Goal: Task Accomplishment & Management: Manage account settings

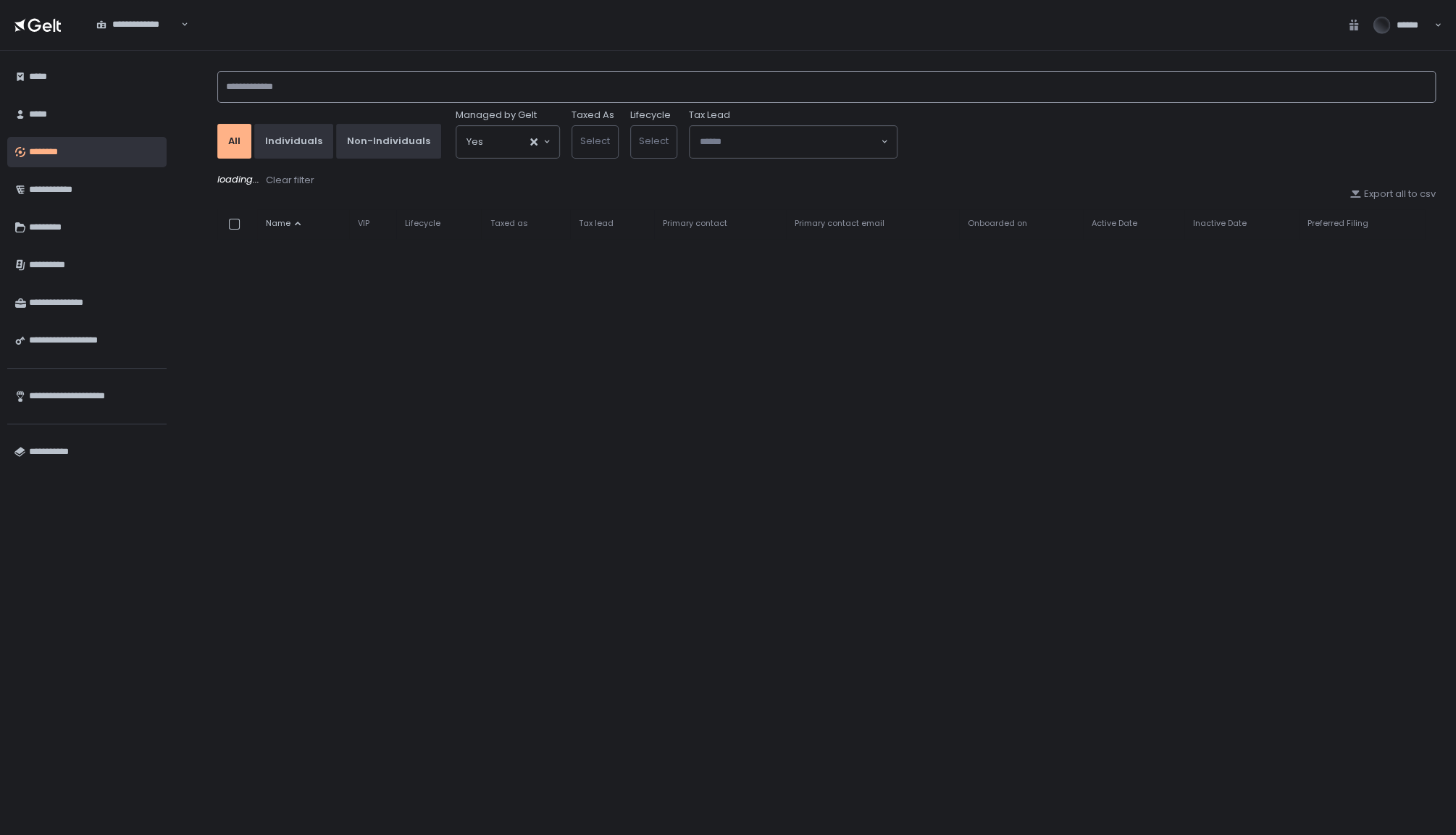
click at [410, 91] on input at bounding box center [826, 87] width 1218 height 32
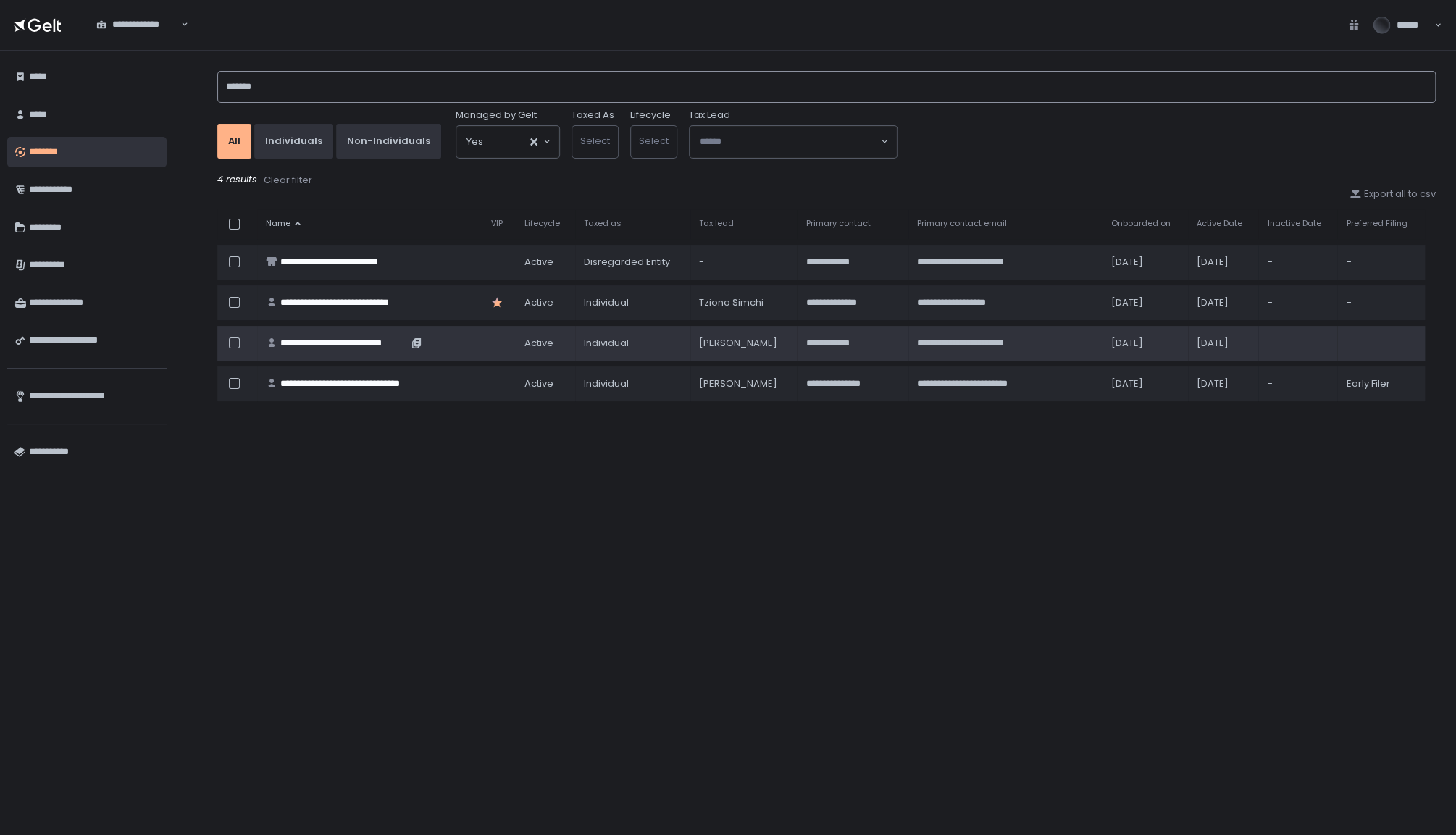
type input "*******"
click at [375, 337] on div "**********" at bounding box center [343, 343] width 127 height 13
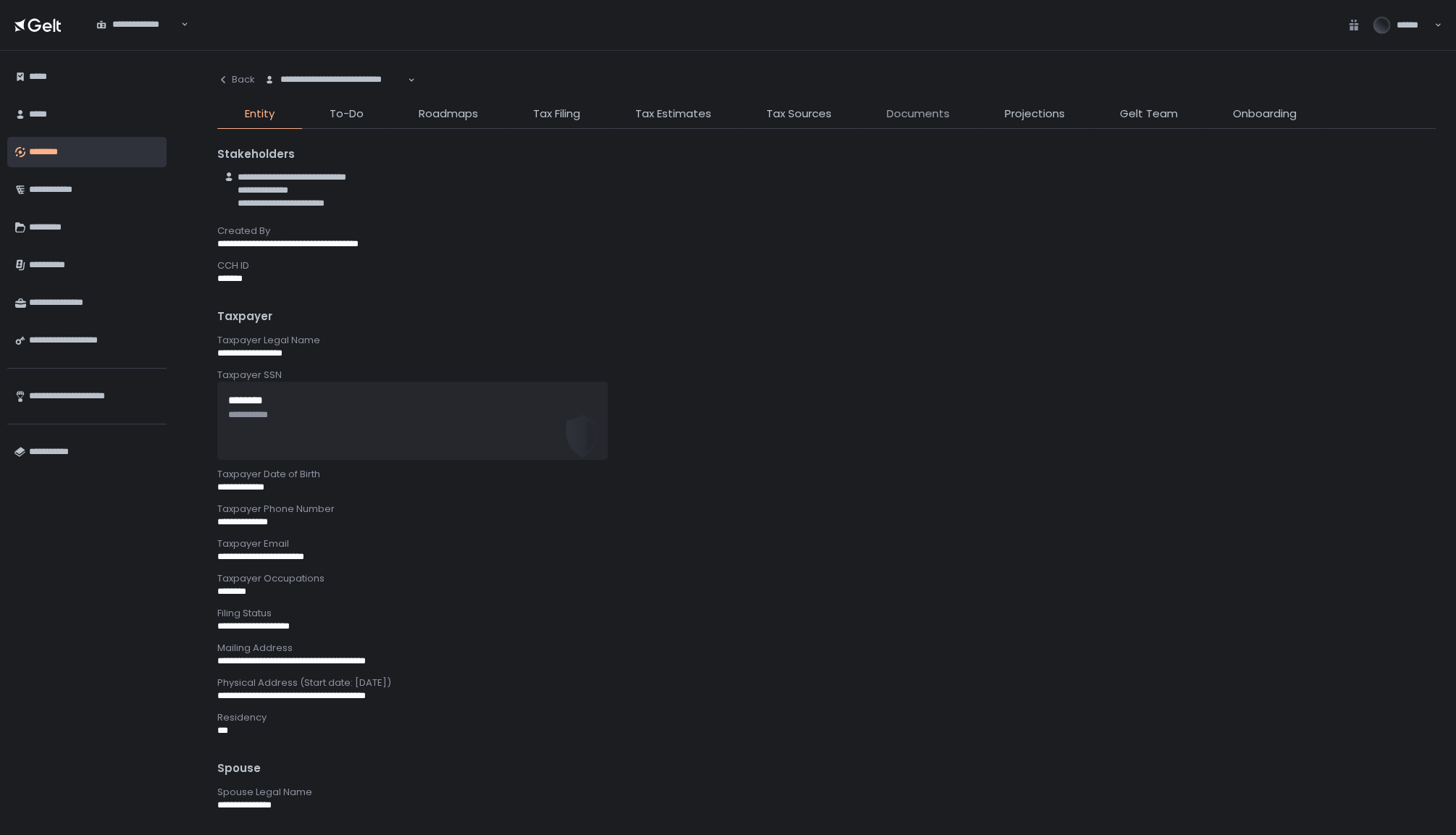
click at [918, 113] on span "Documents" at bounding box center [918, 114] width 63 height 17
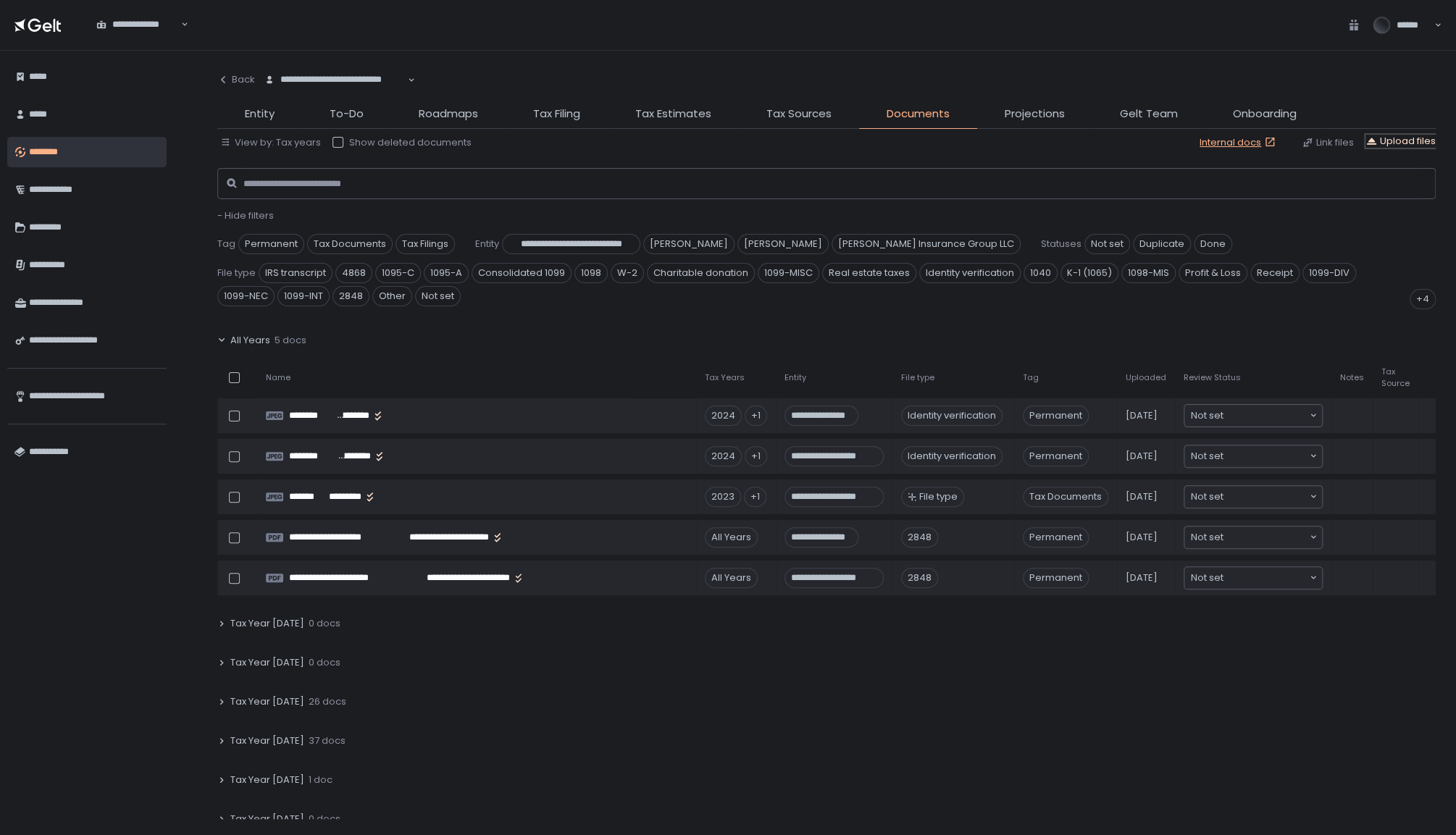
click at [1405, 138] on div "Upload files" at bounding box center [1400, 141] width 70 height 13
click at [1403, 142] on div "Upload files" at bounding box center [1400, 141] width 70 height 13
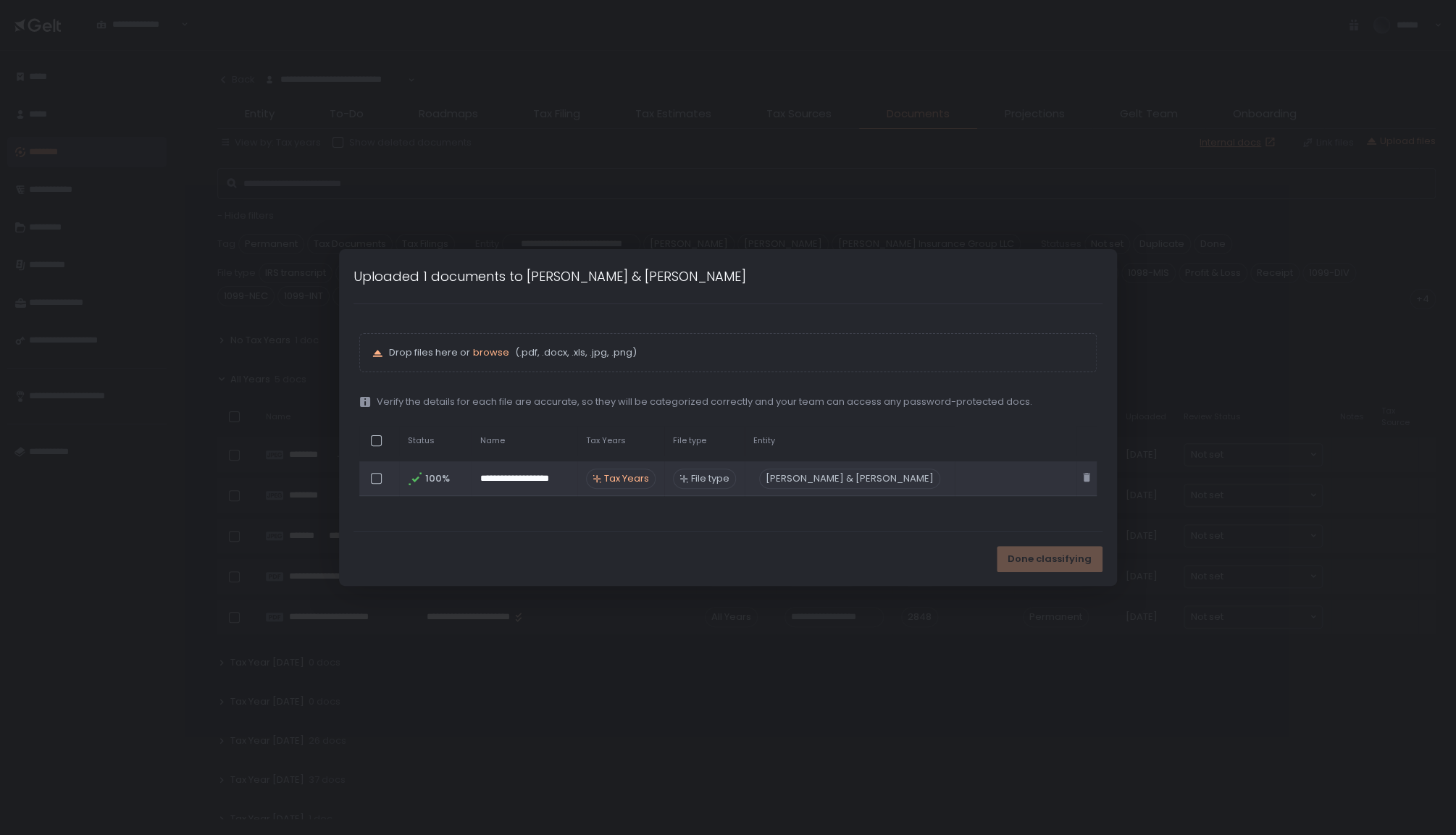
click at [643, 479] on span "Tax Years" at bounding box center [626, 478] width 45 height 13
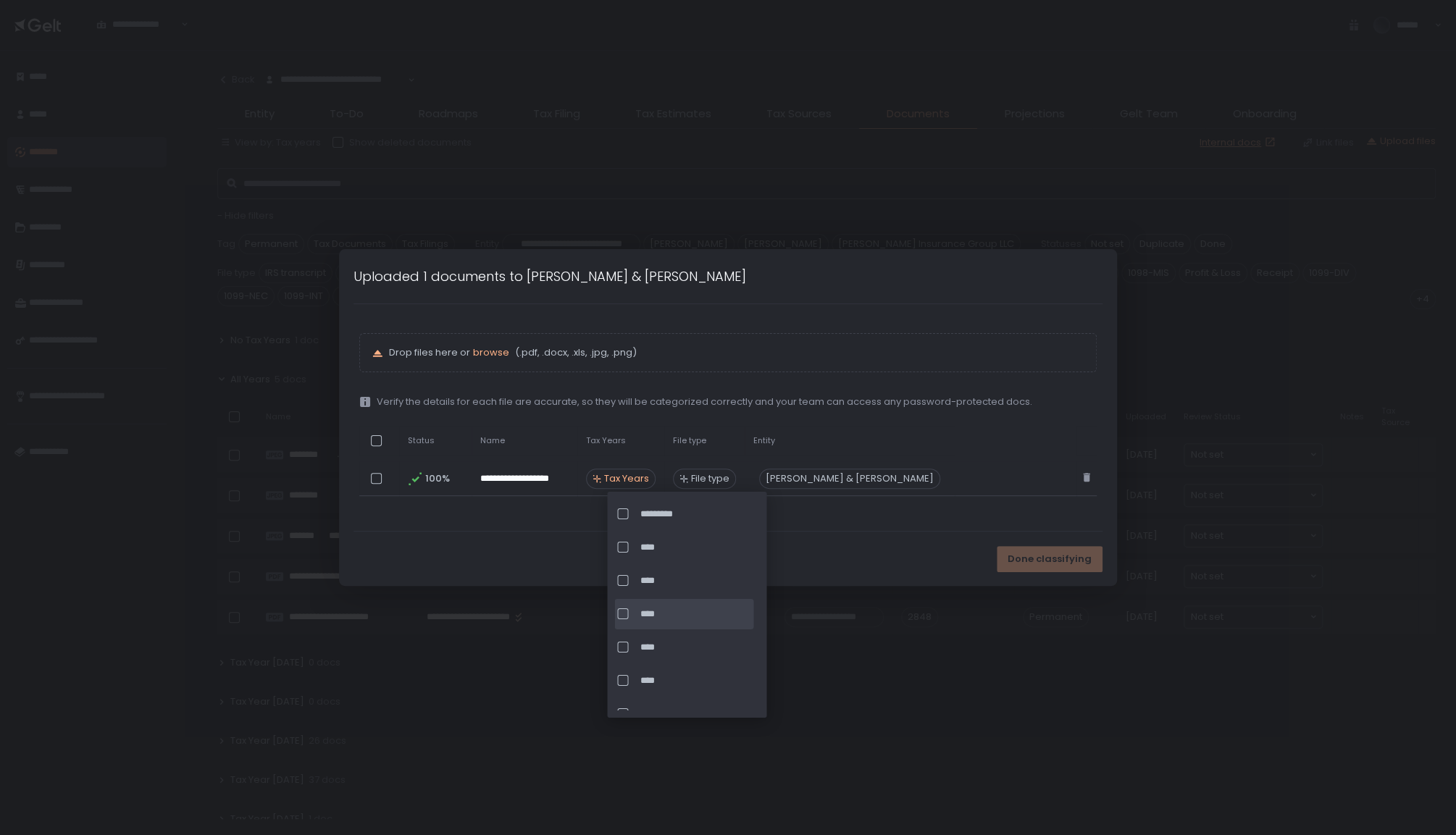
click at [663, 613] on span "****" at bounding box center [695, 614] width 111 height 13
click at [730, 478] on span "File type" at bounding box center [710, 478] width 38 height 13
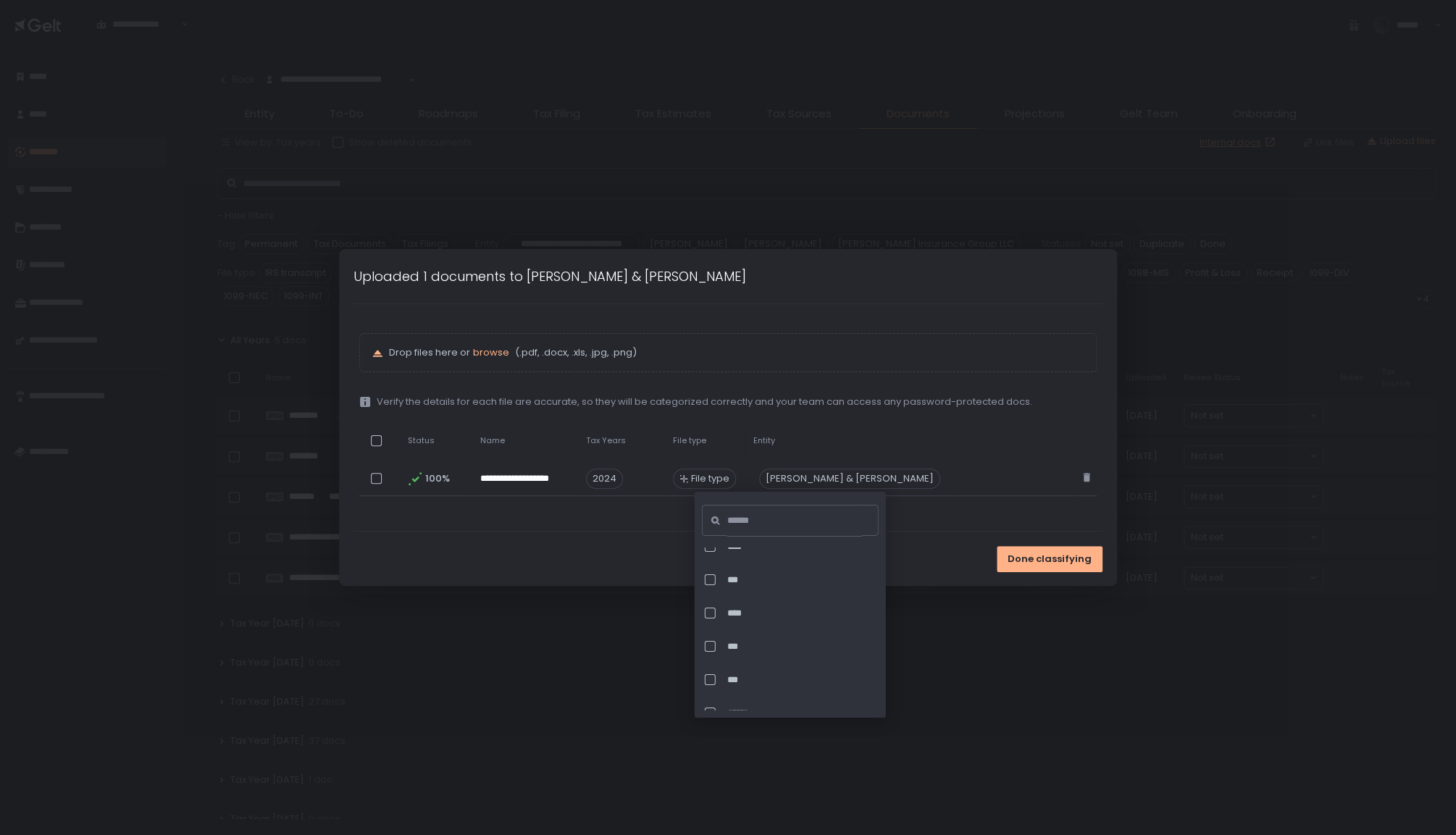
scroll to position [4988, 0]
drag, startPoint x: 979, startPoint y: 318, endPoint x: 1001, endPoint y: 363, distance: 50.1
click at [979, 317] on div "**********" at bounding box center [728, 418] width 749 height 227
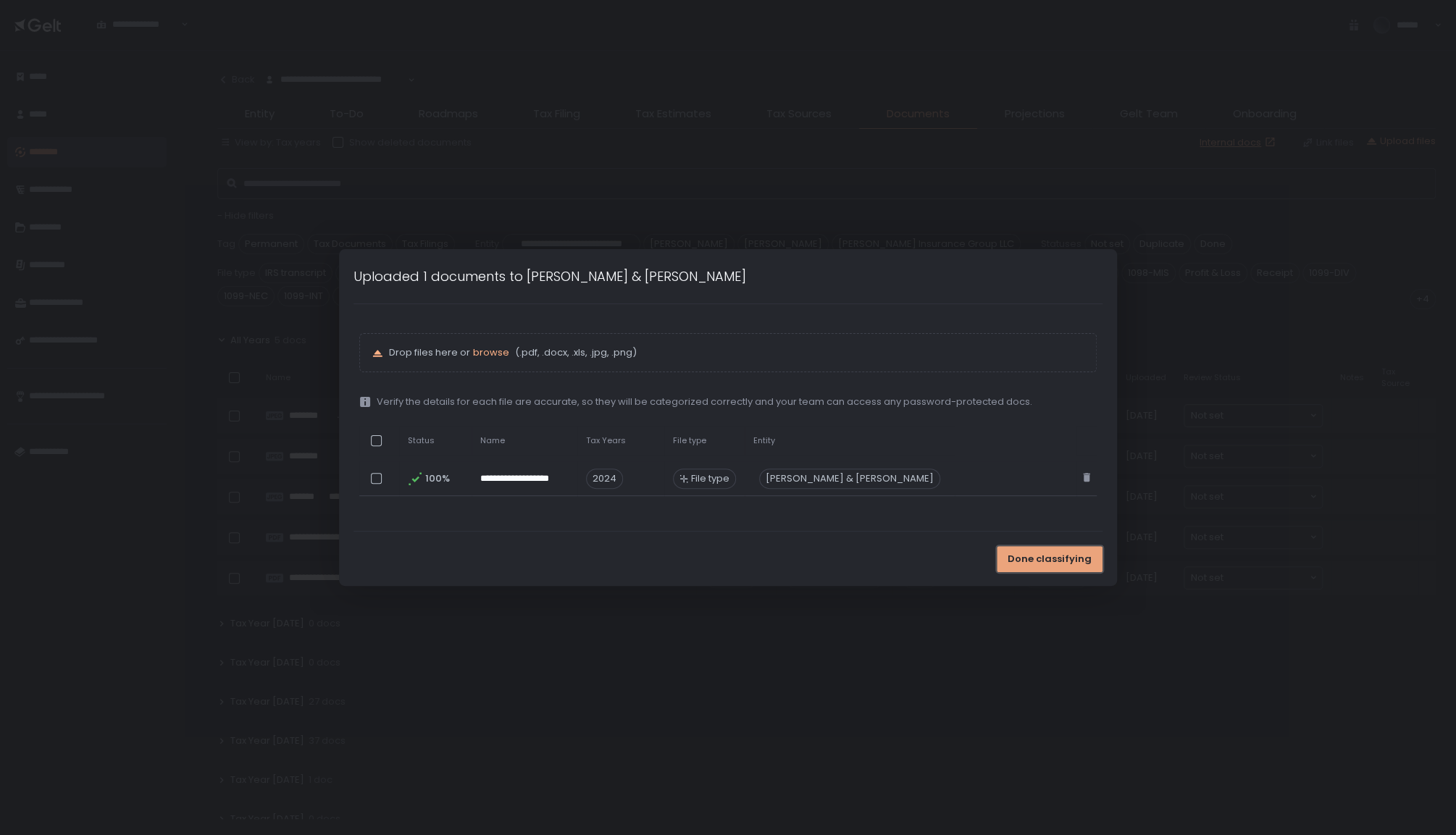
click at [1057, 560] on span "Done classifying" at bounding box center [1049, 559] width 84 height 13
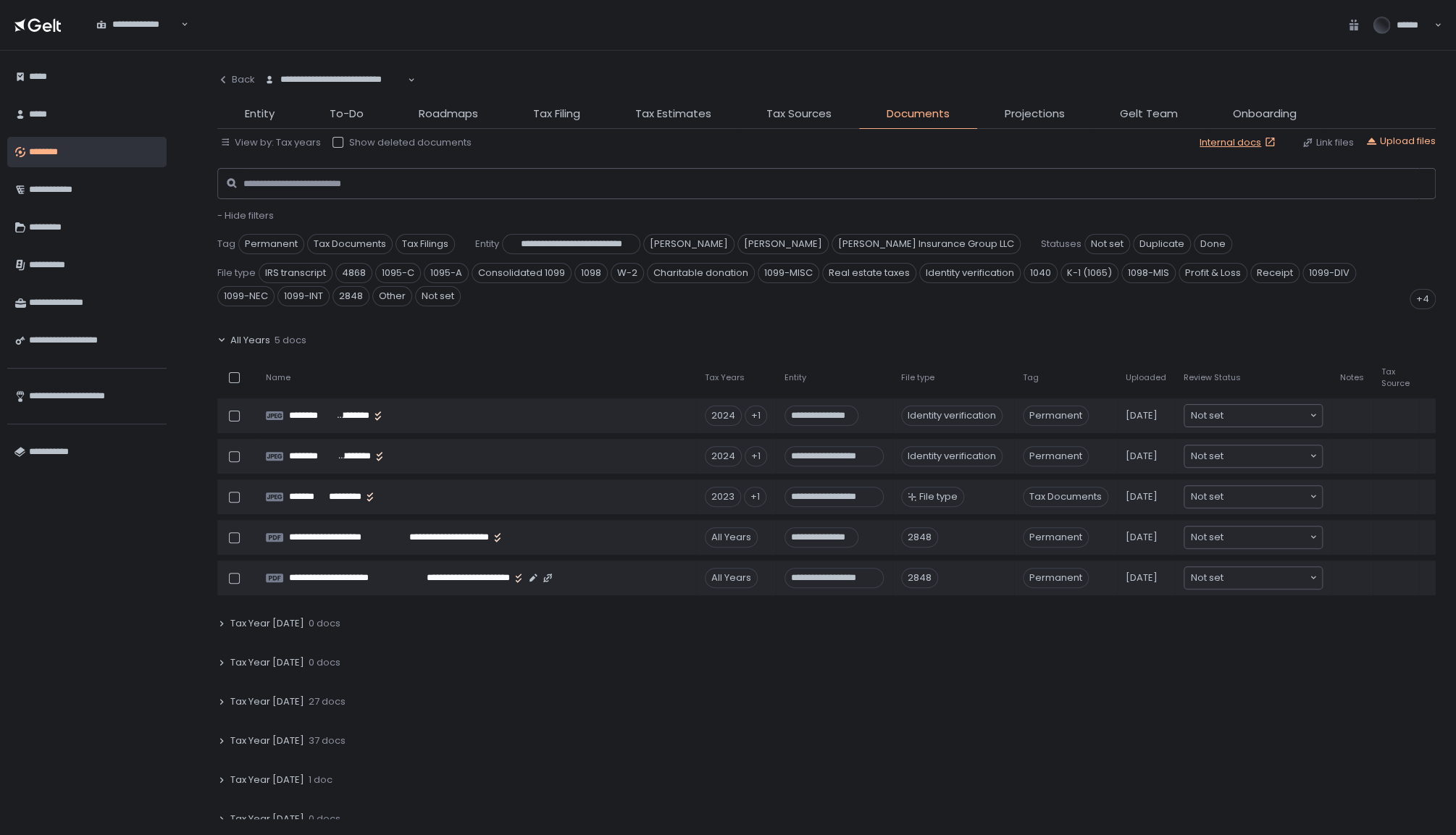
scroll to position [241, 0]
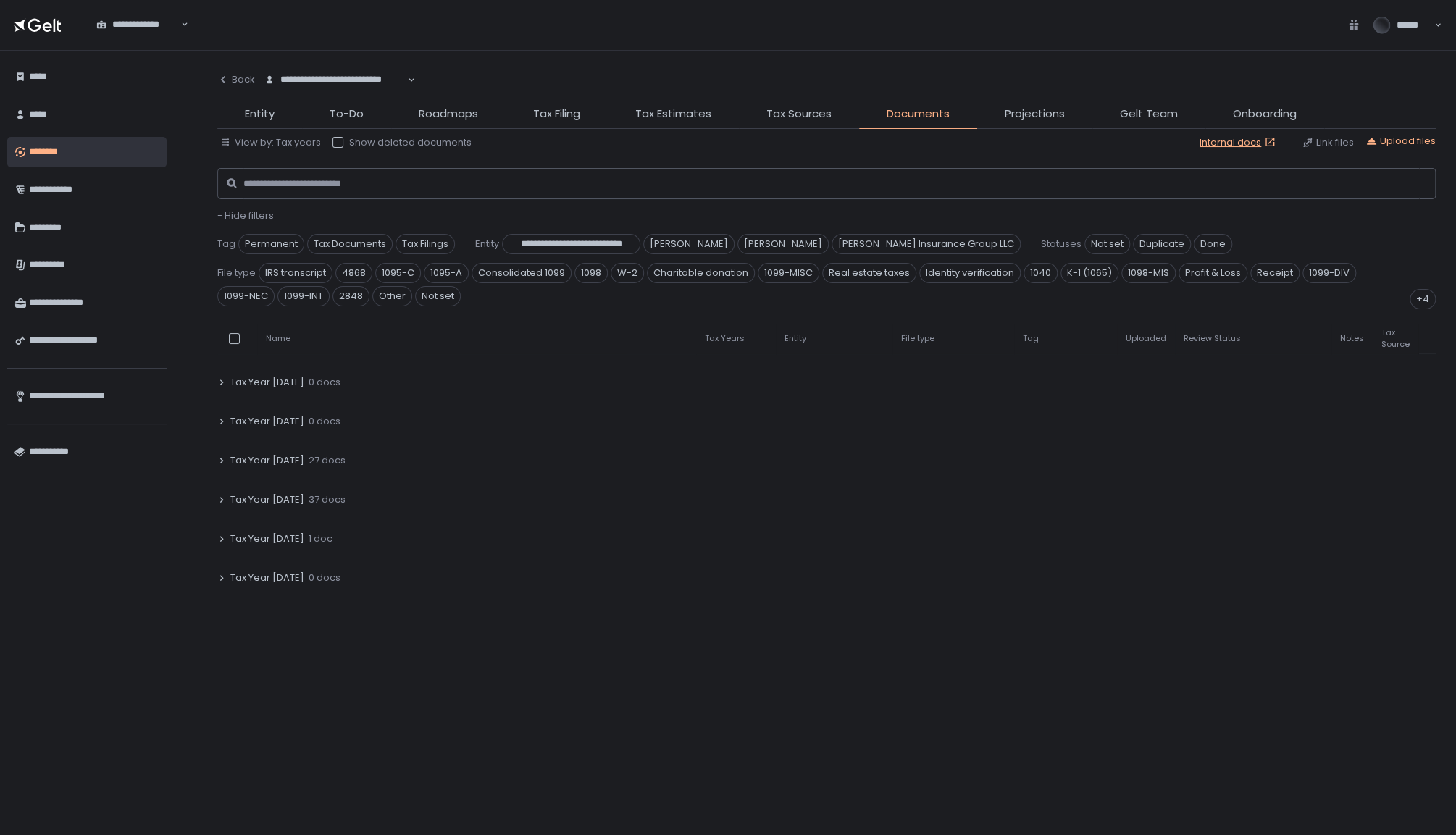
click at [316, 454] on span "27 docs" at bounding box center [327, 461] width 37 height 13
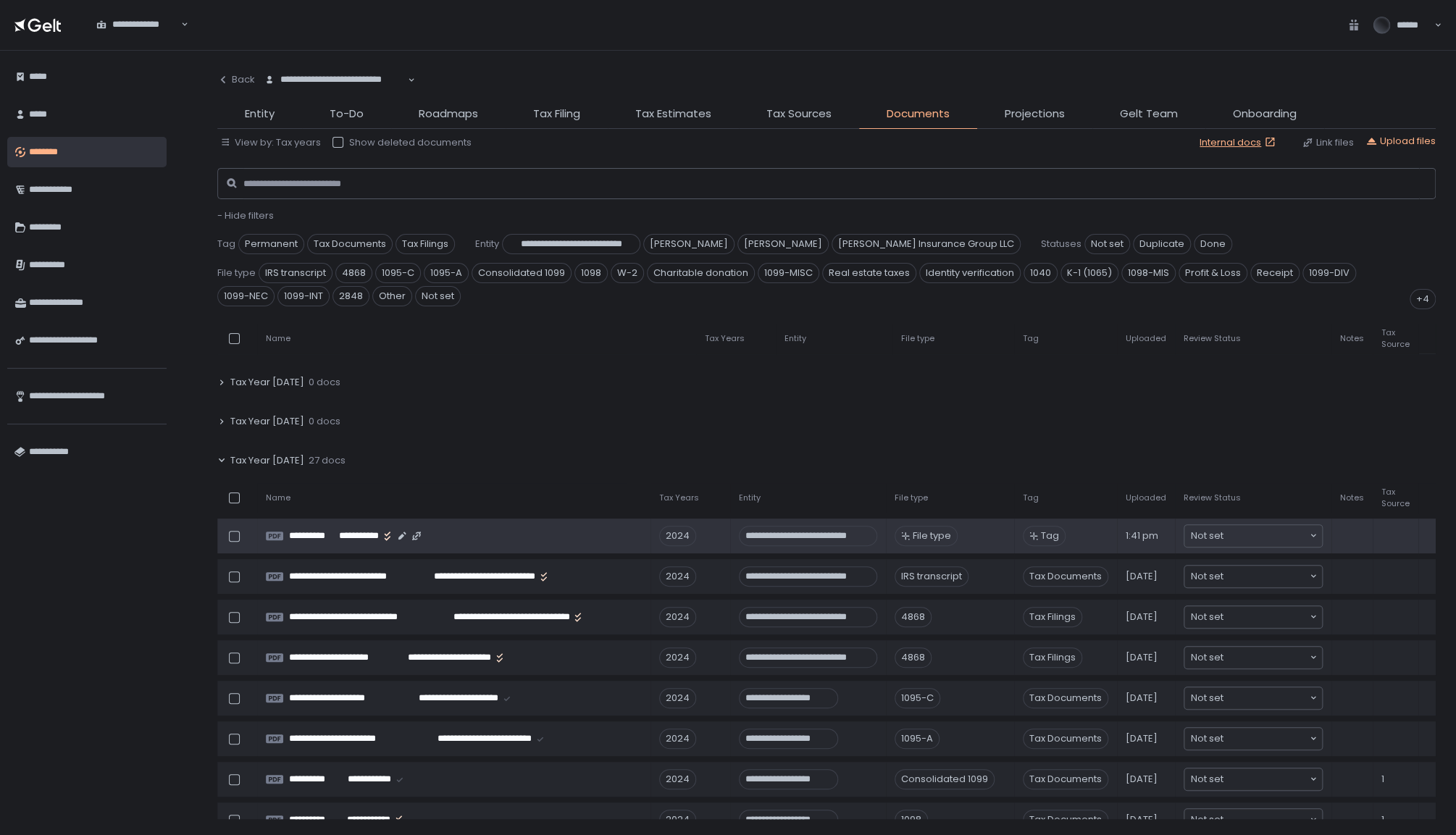
click at [1400, 529] on td at bounding box center [1396, 536] width 46 height 35
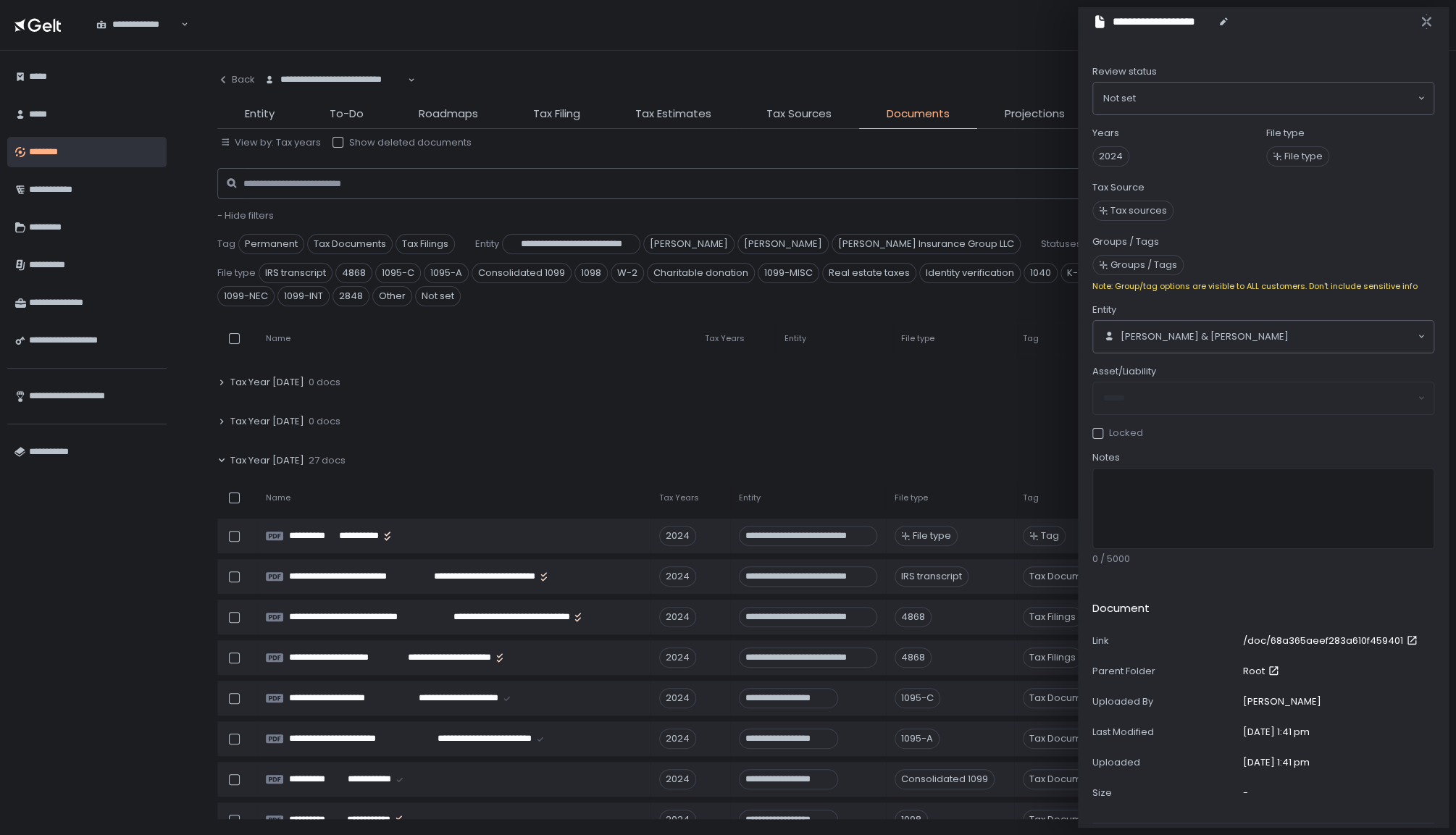
click at [1143, 198] on div "Tax sources" at bounding box center [1133, 211] width 81 height 26
click at [1141, 201] on div "Tax sources" at bounding box center [1133, 211] width 81 height 21
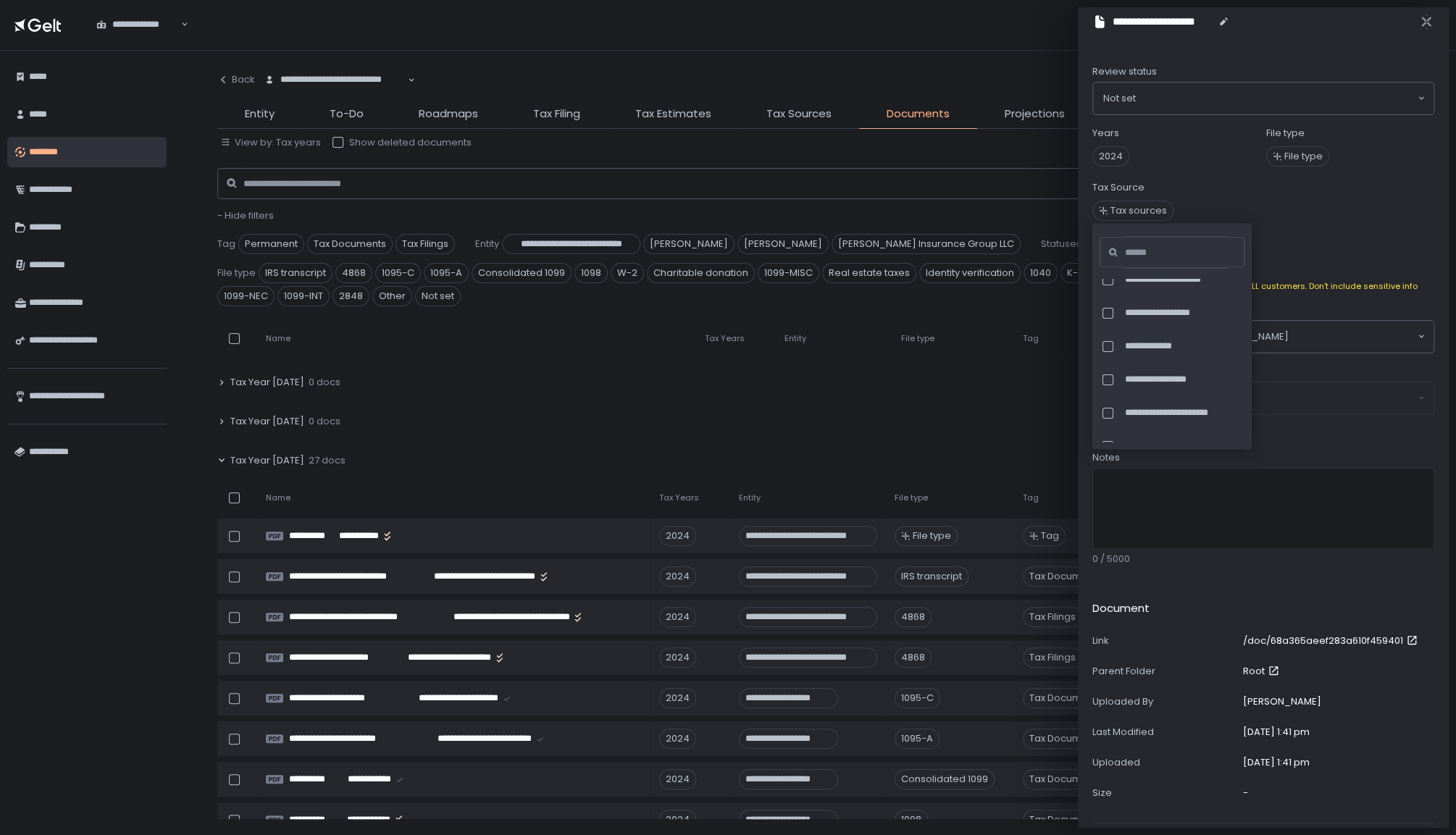
scroll to position [0, 0]
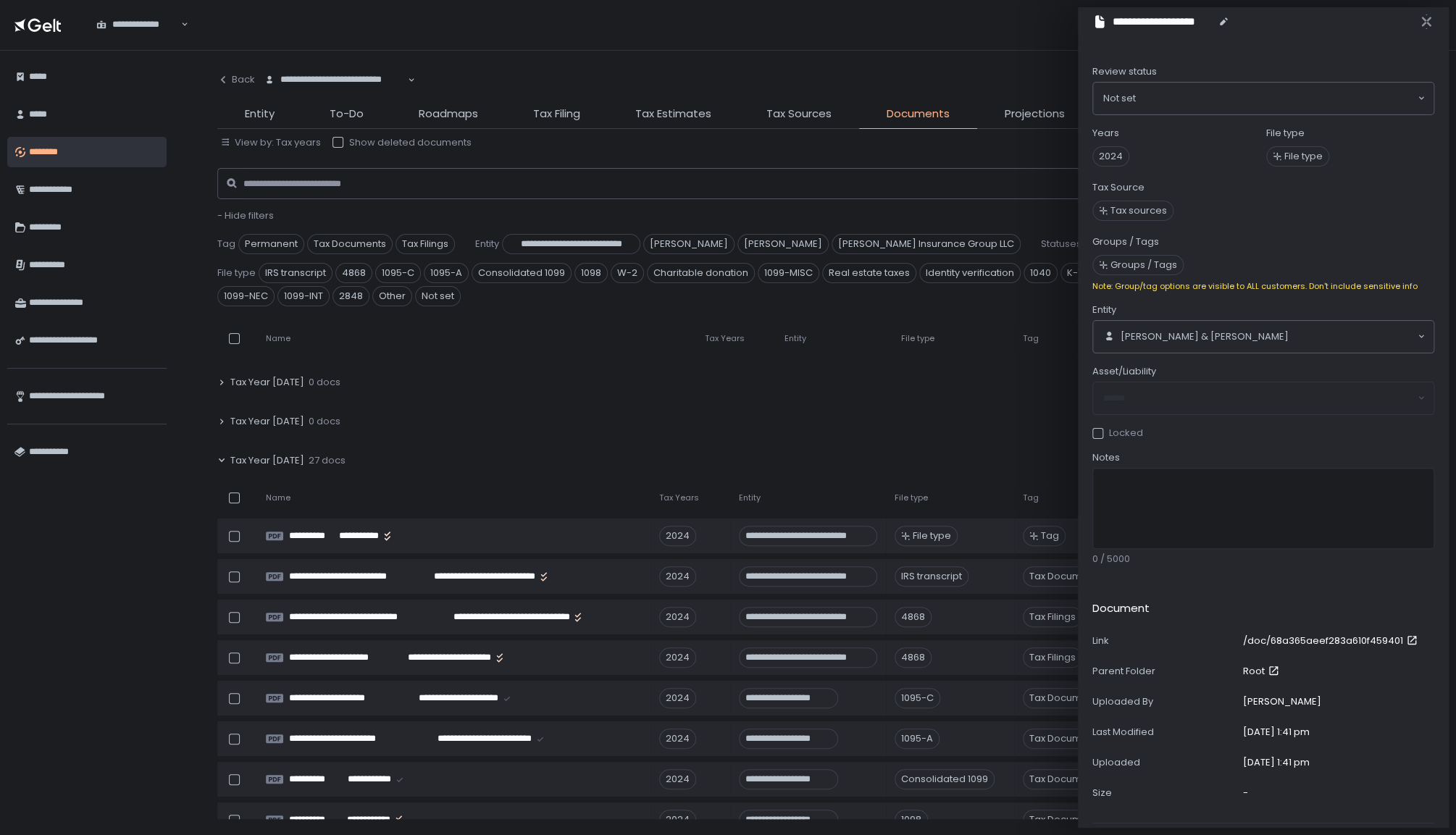
click at [1345, 216] on span "Tax sources" at bounding box center [1263, 211] width 342 height 26
click at [1429, 20] on icon "button" at bounding box center [1426, 21] width 14 height 14
